Goal: Information Seeking & Learning: Learn about a topic

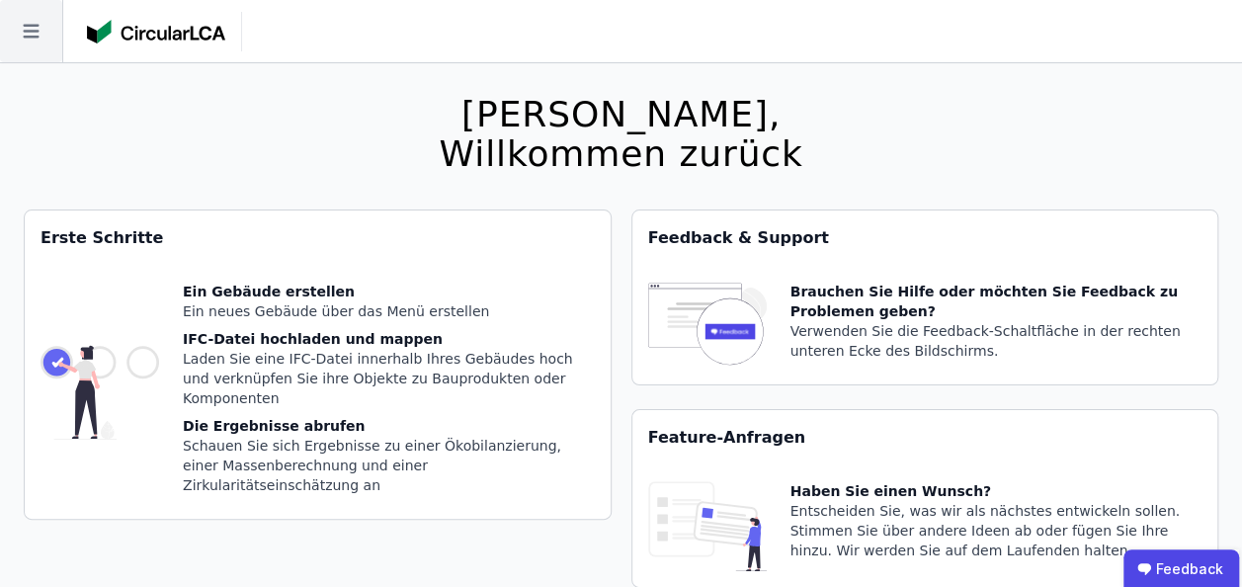
click at [38, 45] on icon at bounding box center [31, 31] width 62 height 62
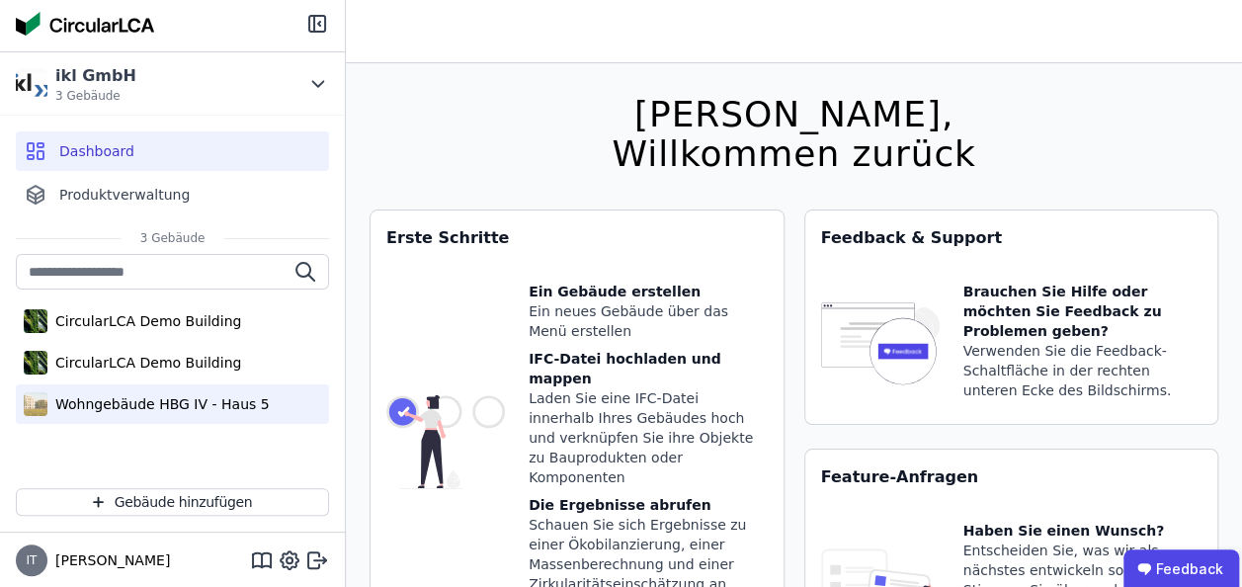
click at [168, 411] on div "Wohngebäude HBG IV - Haus 5" at bounding box center [158, 404] width 222 height 20
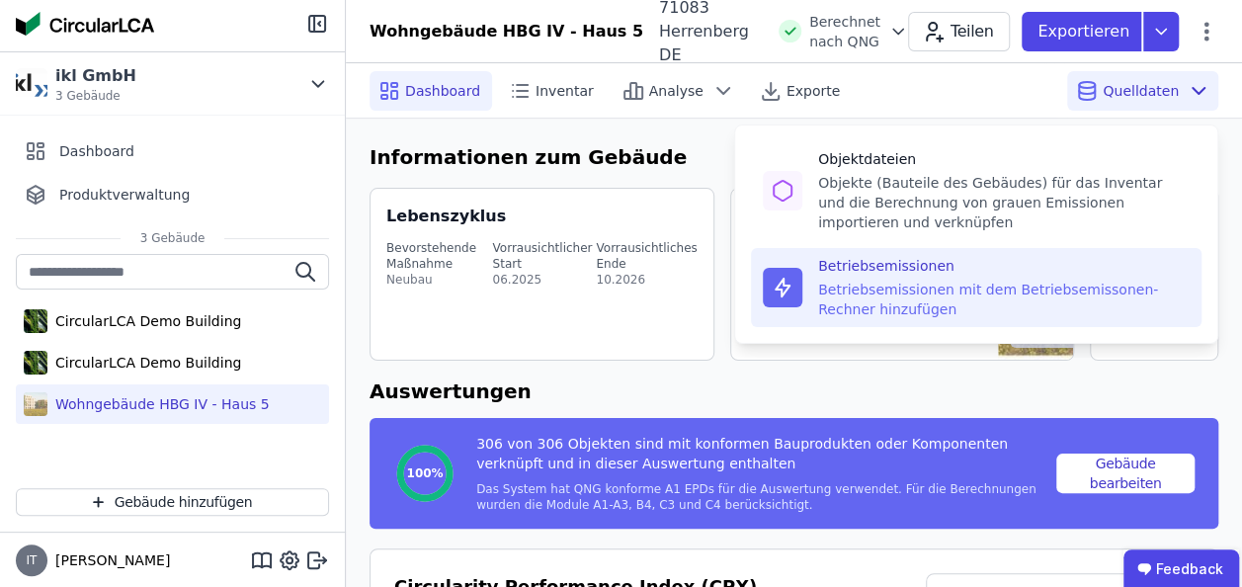
click at [884, 274] on div "Betriebsemissionen" at bounding box center [1004, 266] width 372 height 20
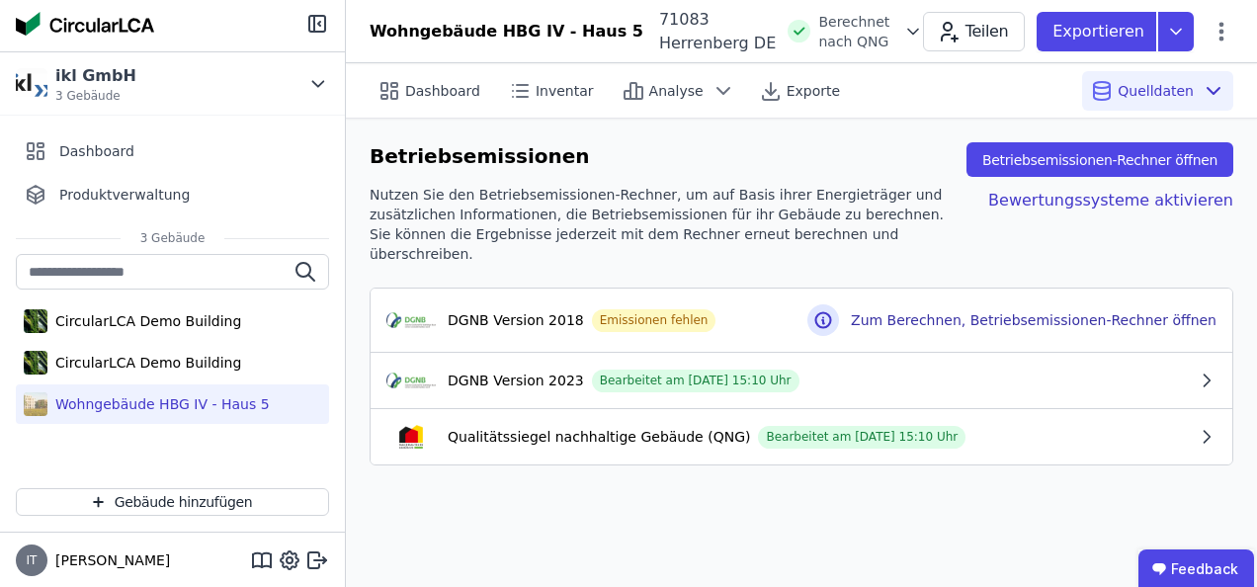
click at [1101, 481] on div "Dashboard Inventar Analyse Exporte Quelldaten Betriebsemissionen Betriebsemissi…" at bounding box center [801, 325] width 911 height 524
click at [1206, 427] on icon "button" at bounding box center [1207, 437] width 20 height 20
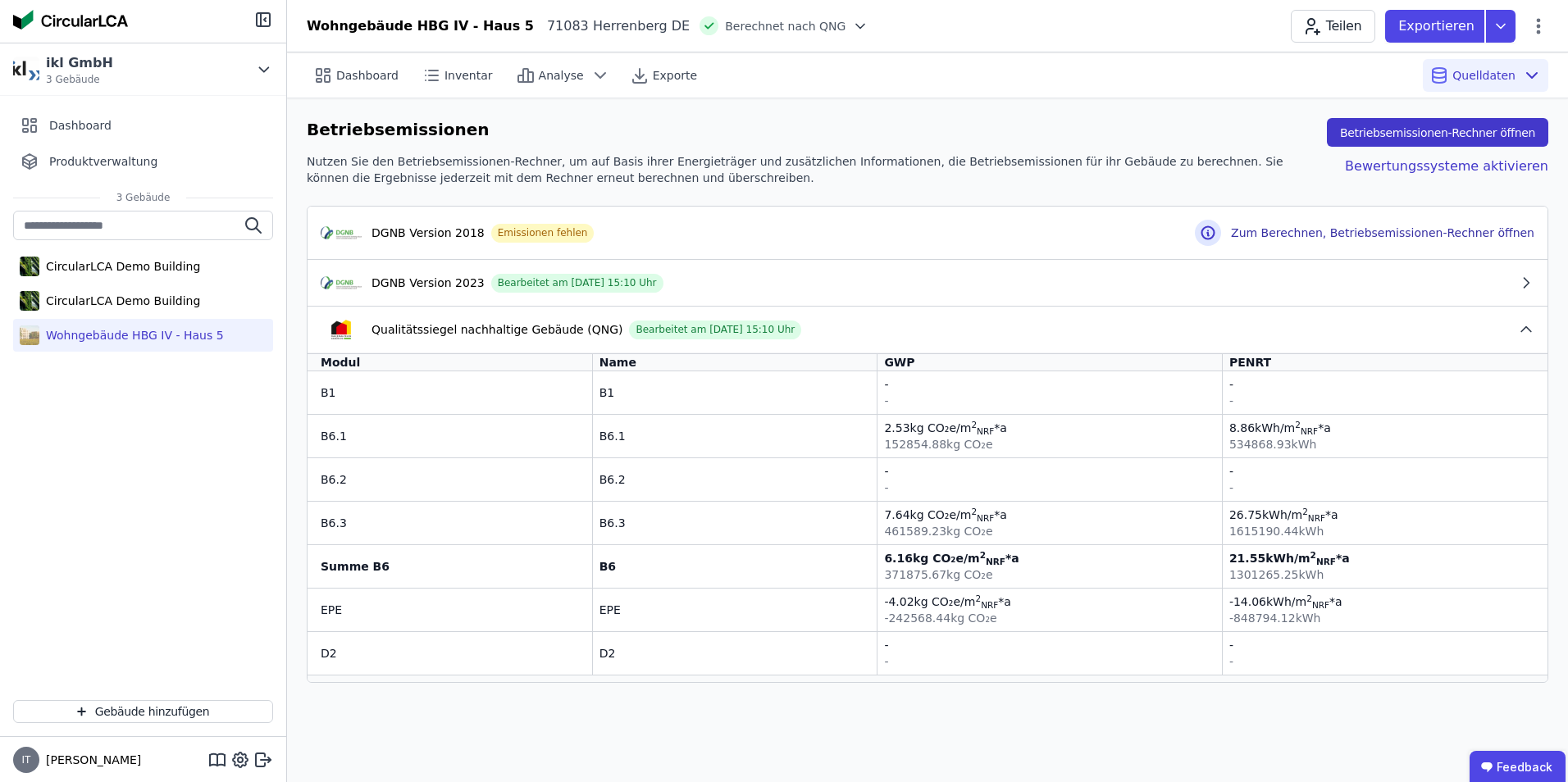
click at [1042, 128] on button "Betriebsemissionen-Rechner öffnen" at bounding box center [1437, 132] width 222 height 29
